Goal: Task Accomplishment & Management: Complete application form

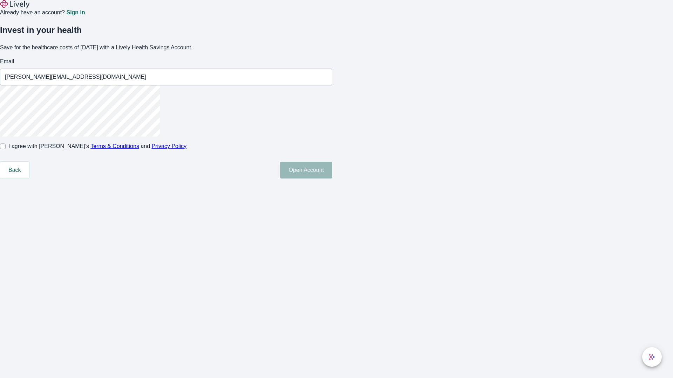
click at [6, 149] on input "I agree with Lively’s Terms & Conditions and Privacy Policy" at bounding box center [3, 147] width 6 height 6
checkbox input "true"
click at [332, 179] on button "Open Account" at bounding box center [306, 170] width 52 height 17
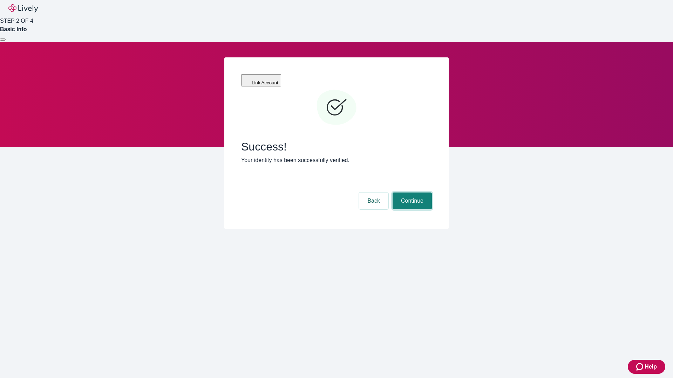
click at [411, 193] on button "Continue" at bounding box center [411, 201] width 39 height 17
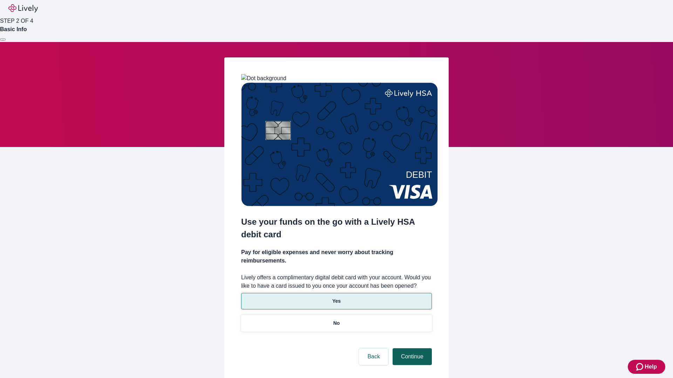
click at [336, 298] on p "Yes" at bounding box center [336, 301] width 8 height 7
click at [411, 349] on button "Continue" at bounding box center [411, 357] width 39 height 17
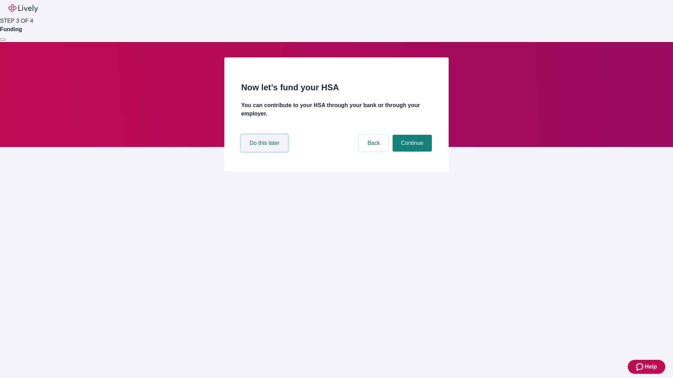
click at [265, 152] on button "Do this later" at bounding box center [264, 143] width 47 height 17
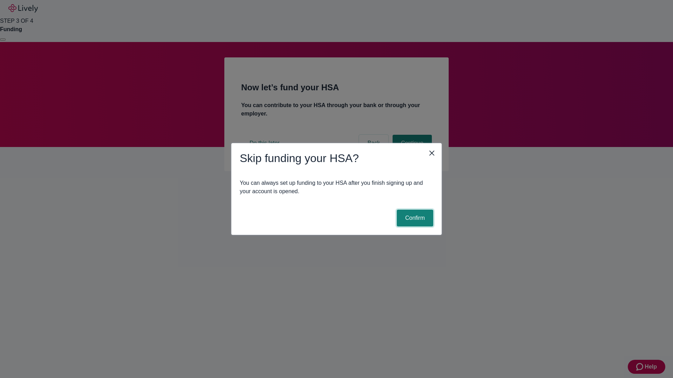
click at [414, 218] on button "Confirm" at bounding box center [415, 218] width 36 height 17
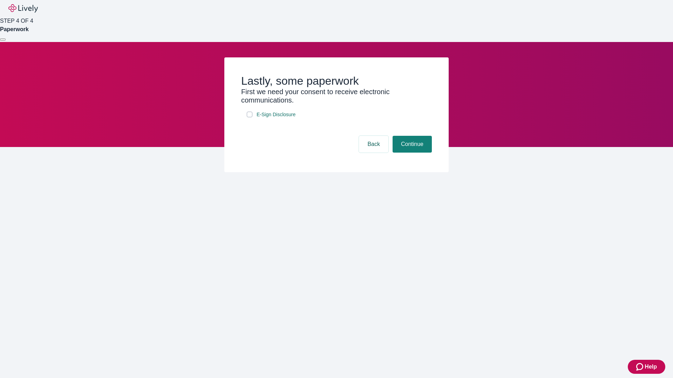
click at [249, 117] on input "E-Sign Disclosure" at bounding box center [250, 115] width 6 height 6
checkbox input "true"
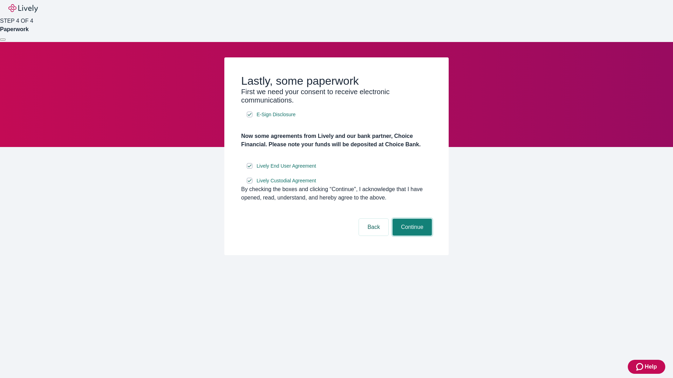
click at [411, 236] on button "Continue" at bounding box center [411, 227] width 39 height 17
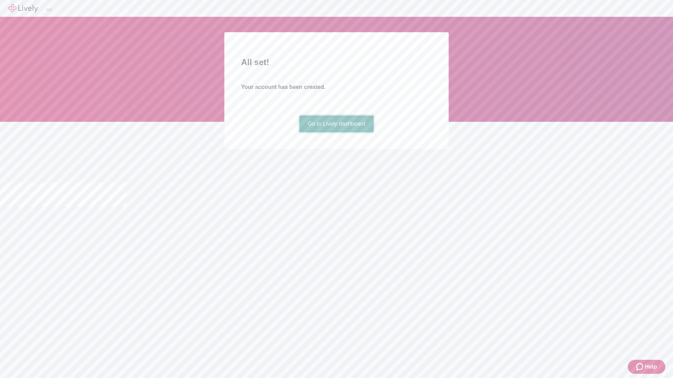
click at [336, 132] on link "Go to Lively dashboard" at bounding box center [336, 124] width 75 height 17
